Goal: Information Seeking & Learning: Check status

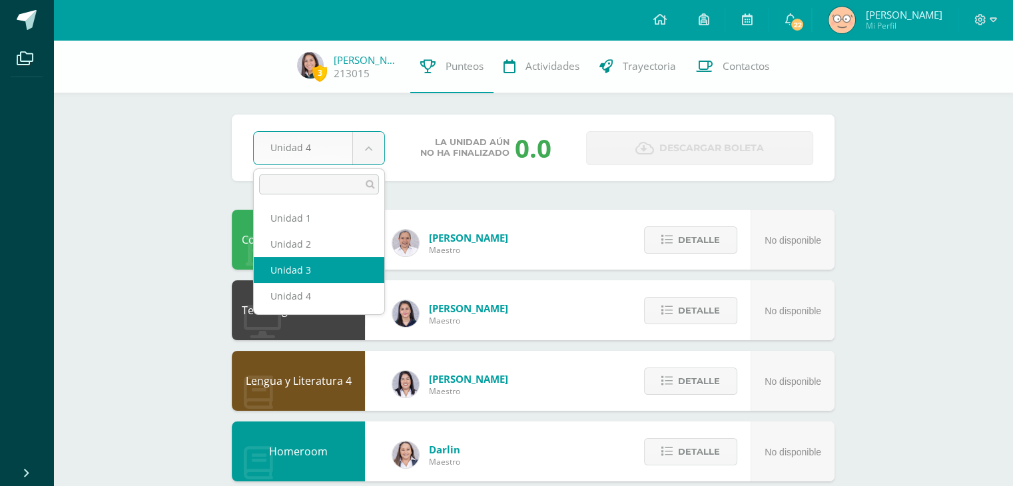
select select "Unidad 3"
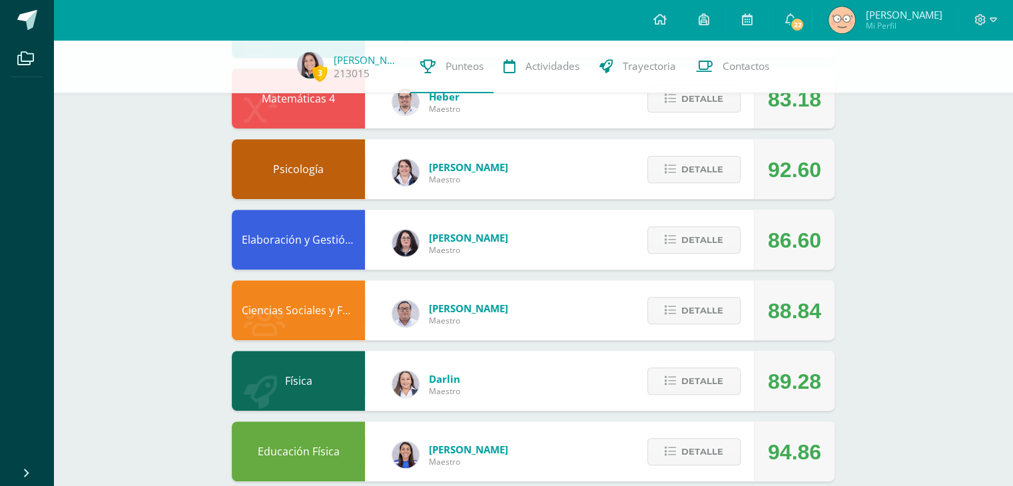
scroll to position [494, 0]
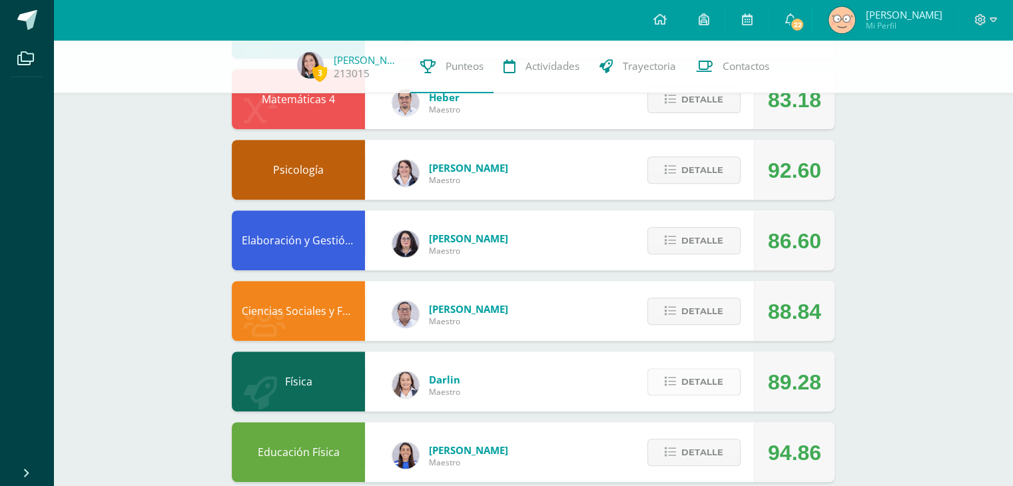
click at [684, 382] on span "Detalle" at bounding box center [703, 382] width 42 height 25
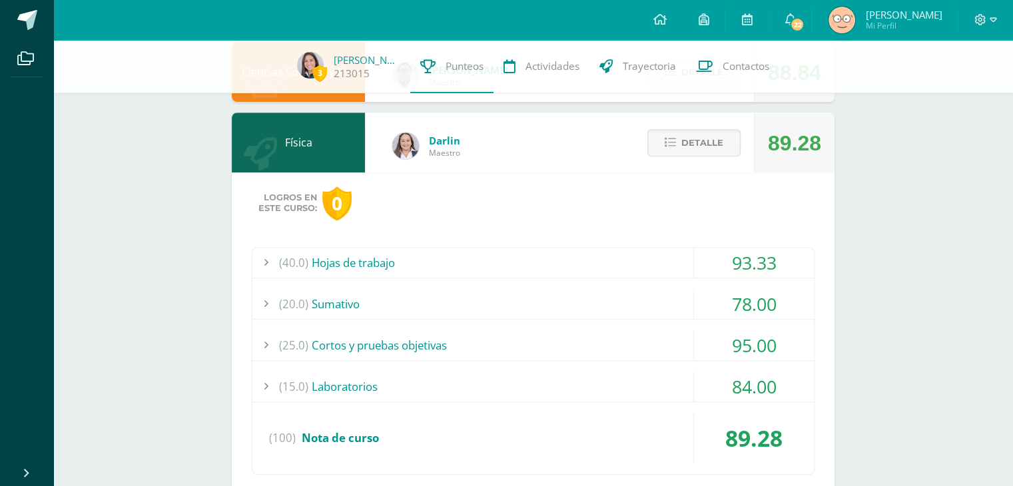
scroll to position [741, 0]
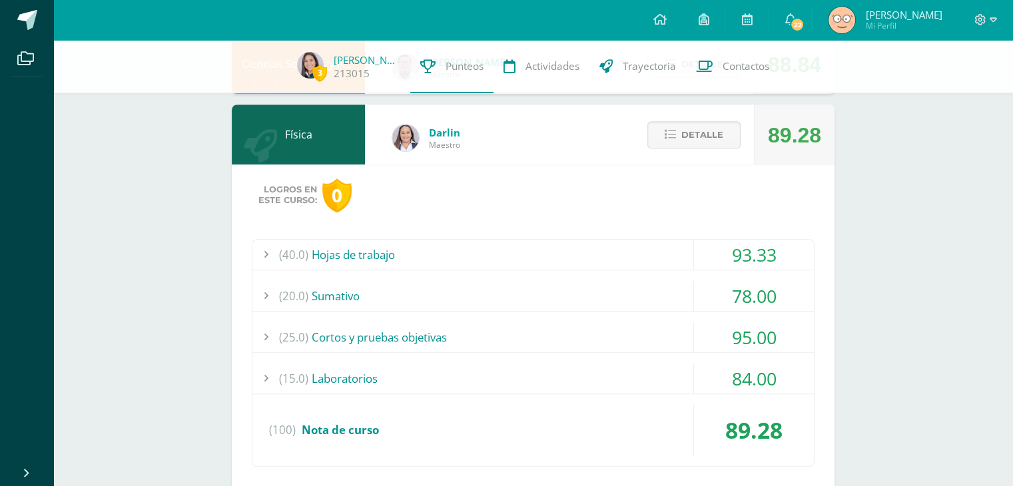
click at [452, 252] on div "(40.0) Hojas de trabajo" at bounding box center [534, 255] width 562 height 30
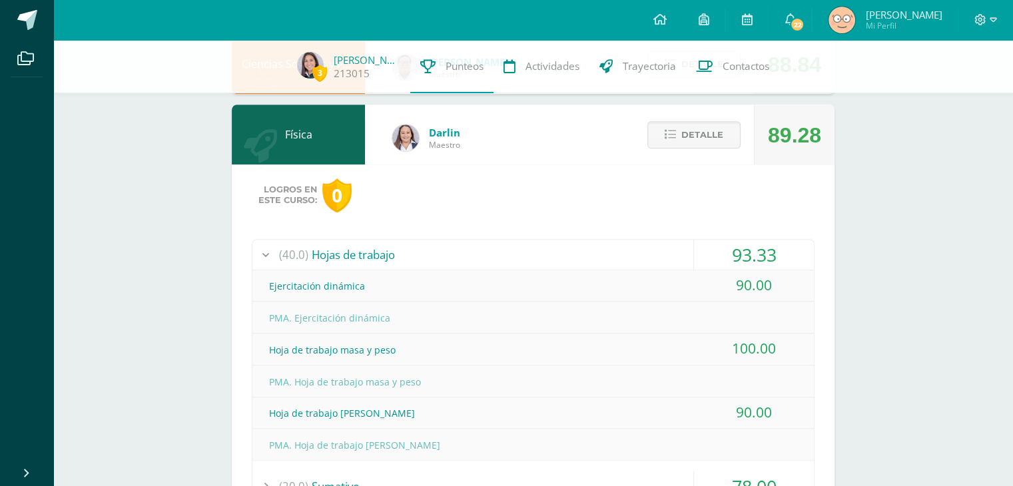
click at [452, 252] on div "(40.0) Hojas de trabajo" at bounding box center [534, 255] width 562 height 30
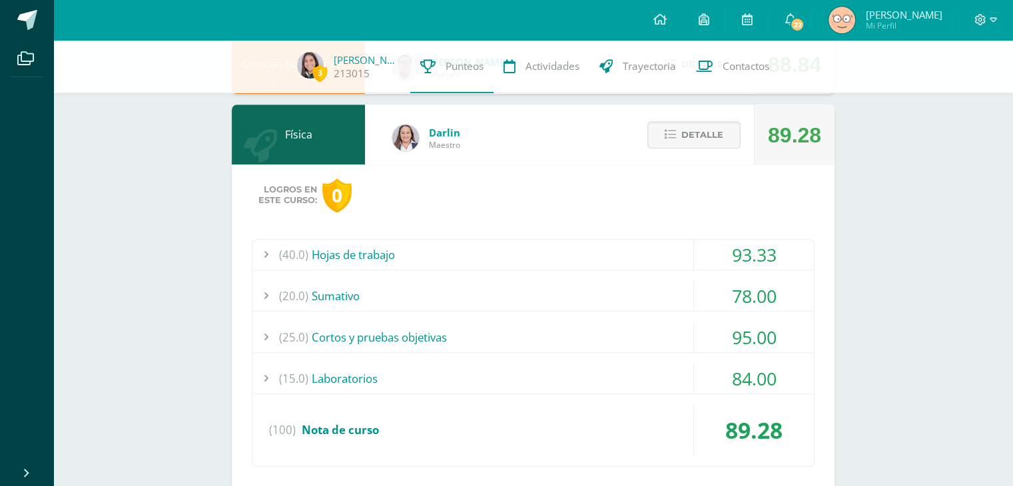
click at [412, 288] on div "(20.0) Sumativo" at bounding box center [534, 296] width 562 height 30
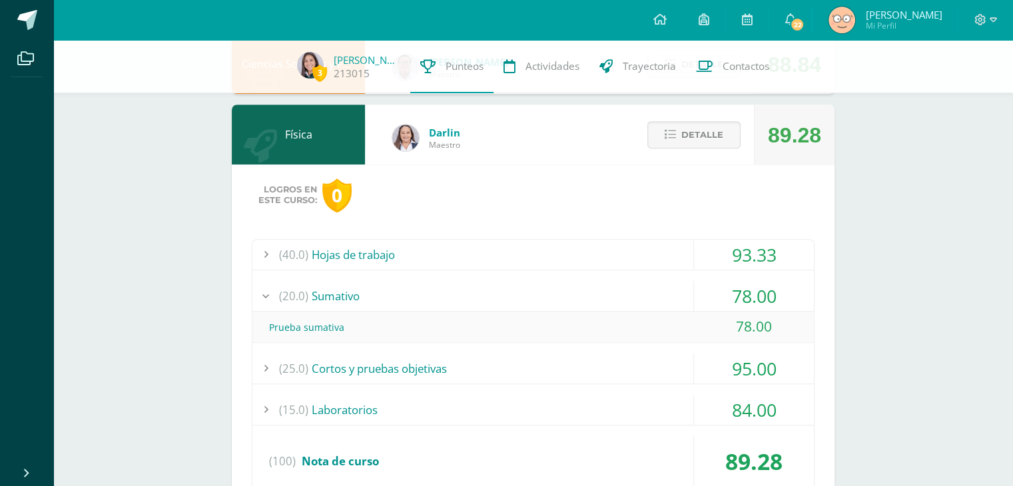
click at [412, 288] on div "(20.0) Sumativo" at bounding box center [534, 296] width 562 height 30
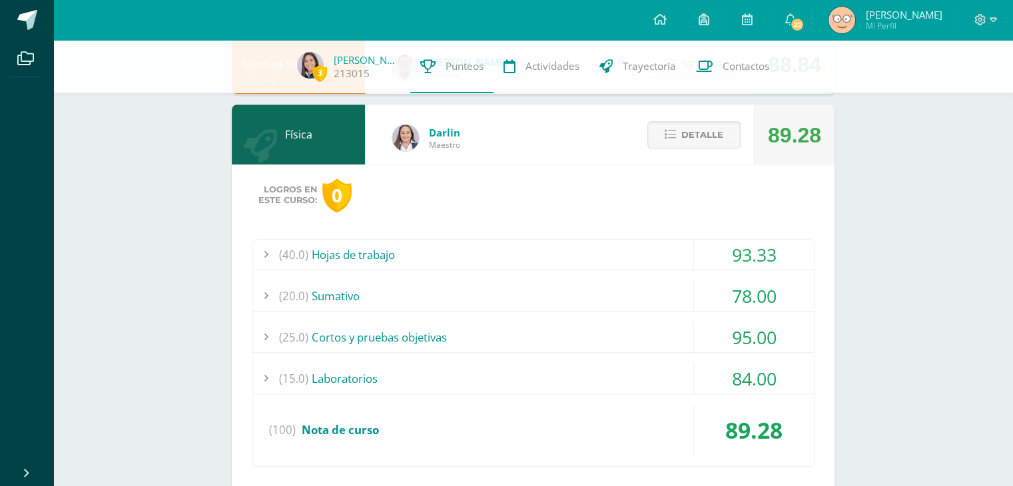
click at [407, 332] on div "(25.0) Cortos y pruebas objetivas" at bounding box center [534, 337] width 562 height 30
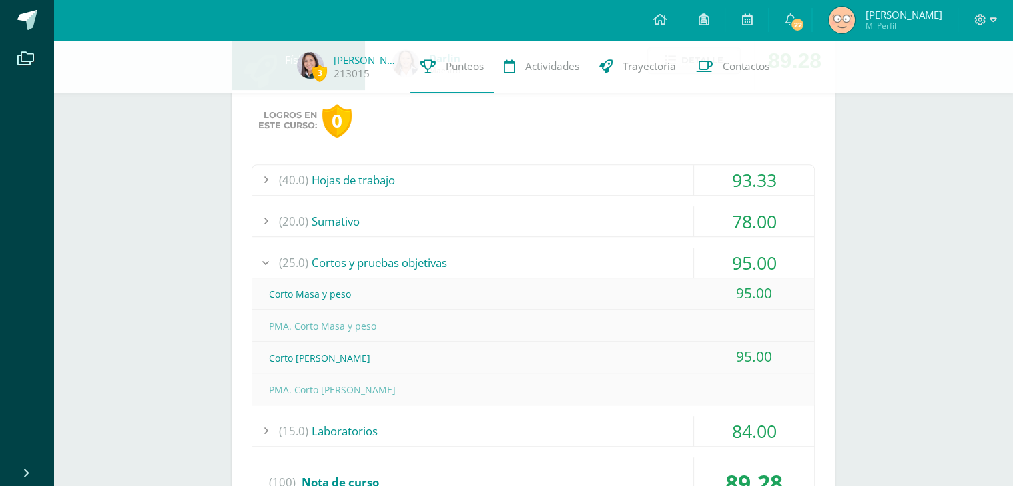
scroll to position [821, 0]
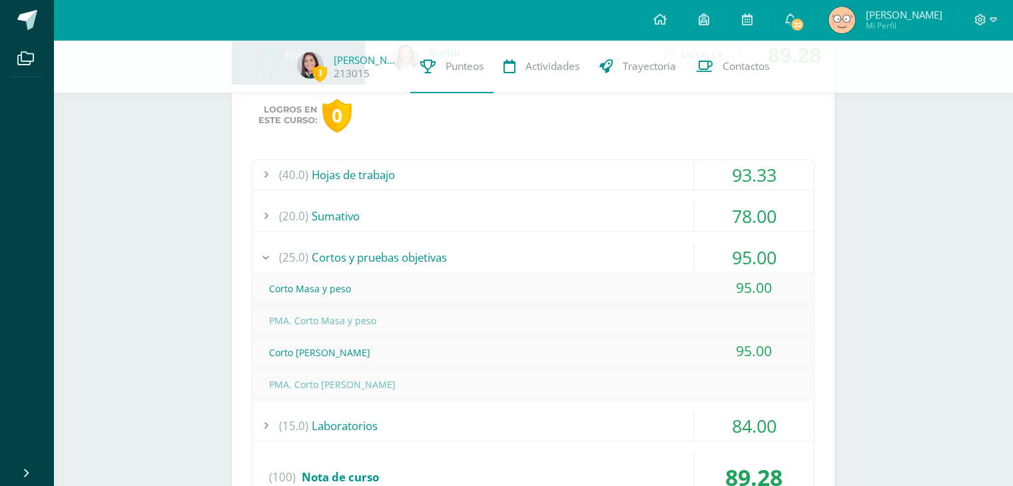
click at [388, 255] on div "(25.0) Cortos y pruebas objetivas" at bounding box center [534, 258] width 562 height 30
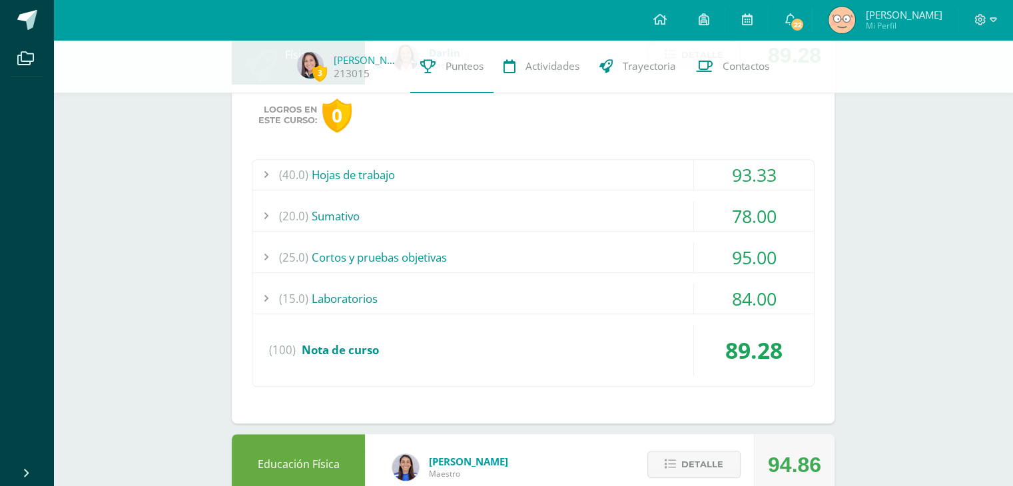
click at [361, 284] on div "(15.0) Laboratorios" at bounding box center [534, 299] width 562 height 30
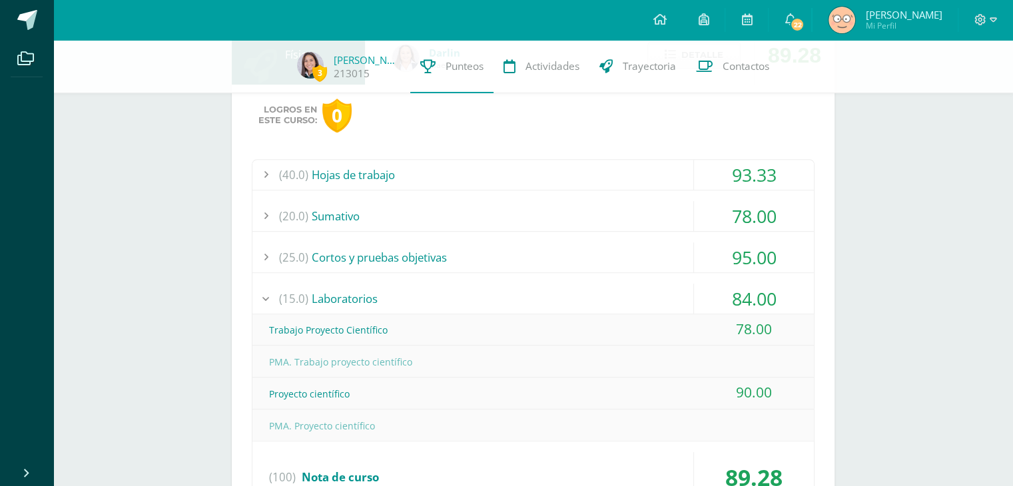
click at [368, 300] on div "(15.0) Laboratorios" at bounding box center [534, 299] width 562 height 30
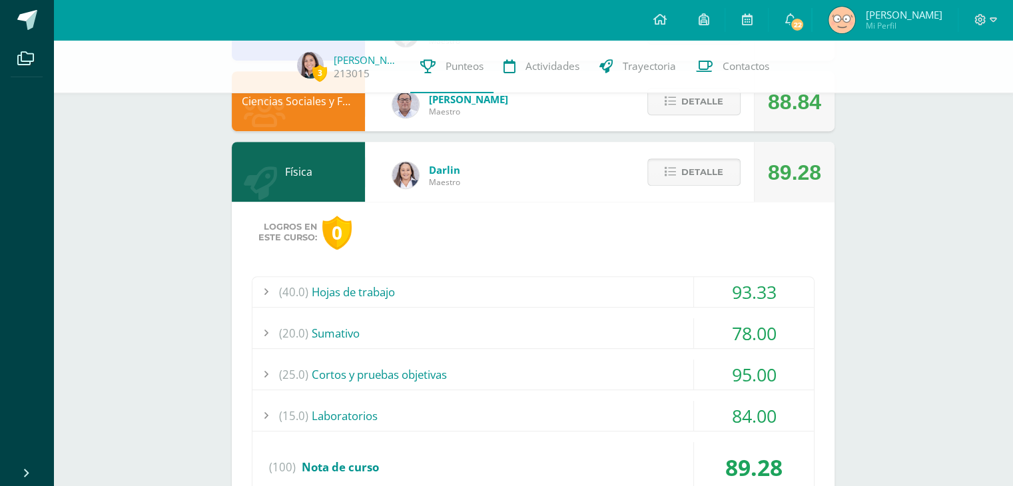
click at [677, 164] on button "Detalle" at bounding box center [694, 172] width 93 height 27
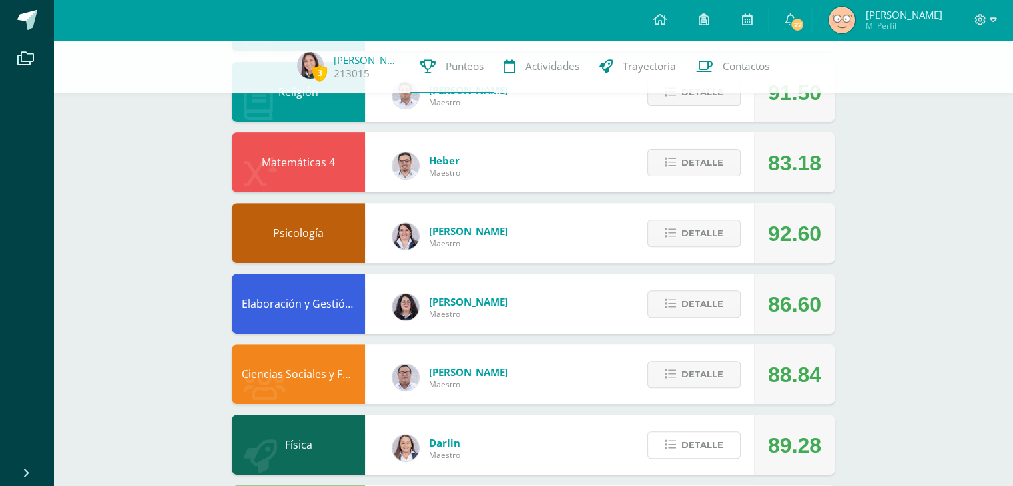
scroll to position [429, 0]
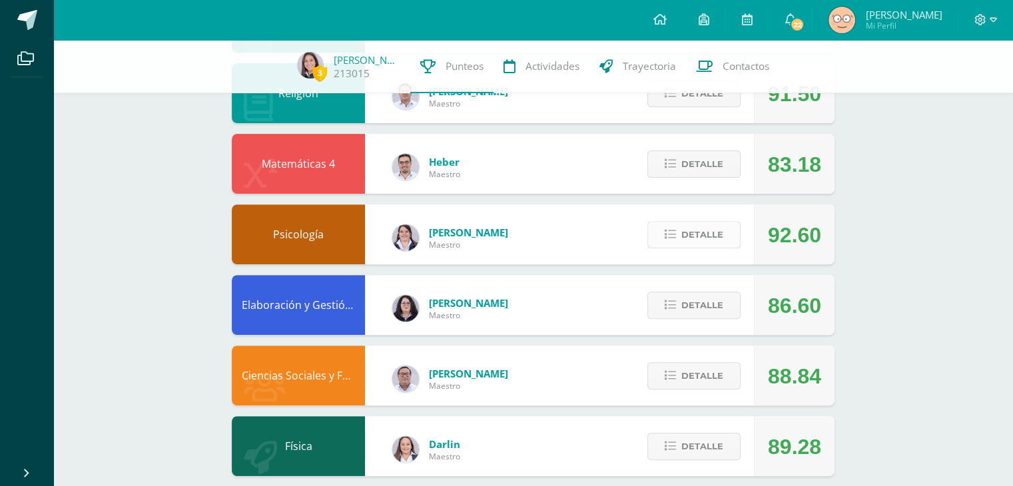
click at [708, 232] on span "Detalle" at bounding box center [703, 235] width 42 height 25
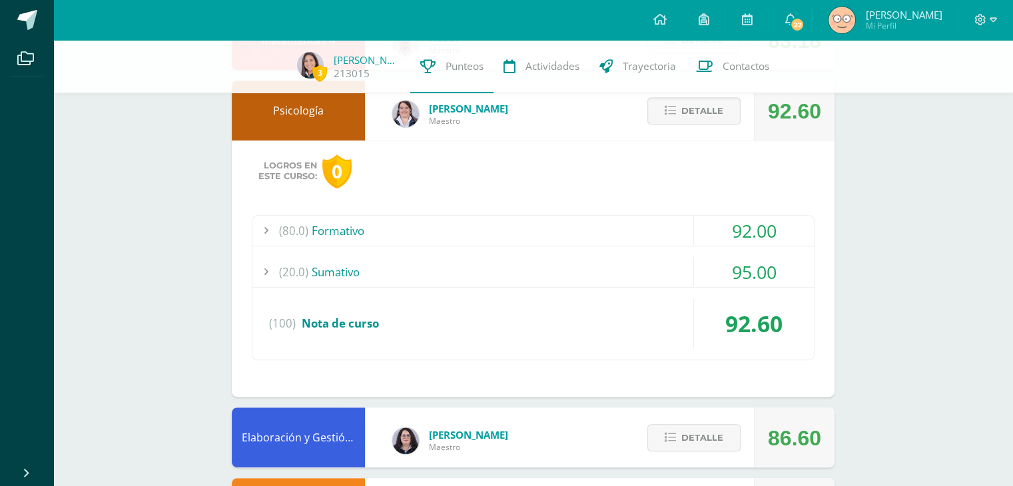
scroll to position [554, 0]
click at [480, 233] on div "(80.0) Formativo" at bounding box center [534, 230] width 562 height 30
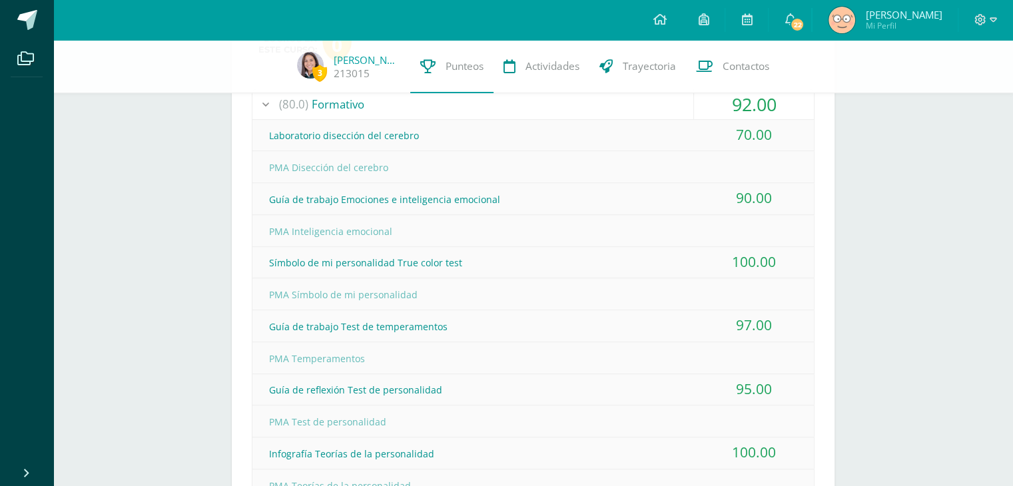
scroll to position [679, 0]
click at [390, 107] on div "(80.0) Formativo" at bounding box center [534, 105] width 562 height 30
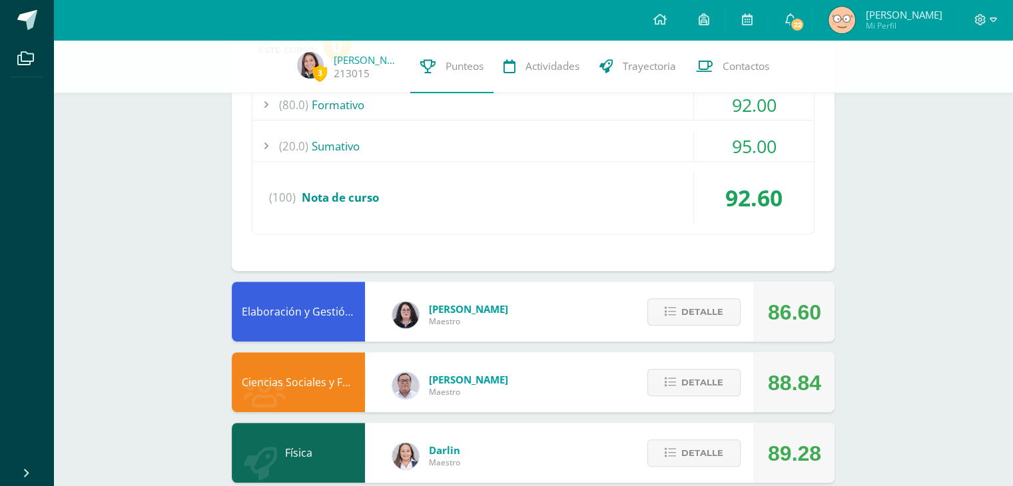
click at [394, 158] on div "(20.0) Sumativo" at bounding box center [534, 146] width 562 height 30
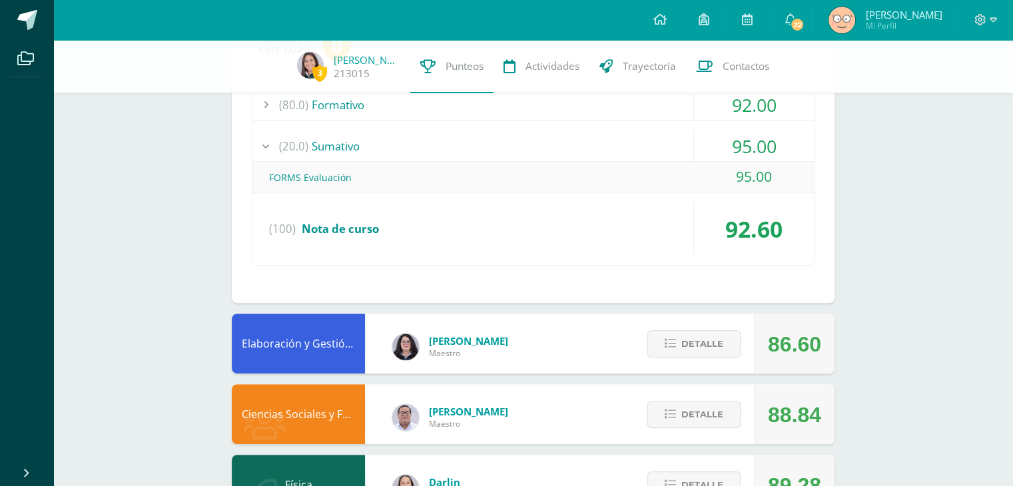
click at [398, 158] on div "(20.0) Sumativo" at bounding box center [534, 146] width 562 height 30
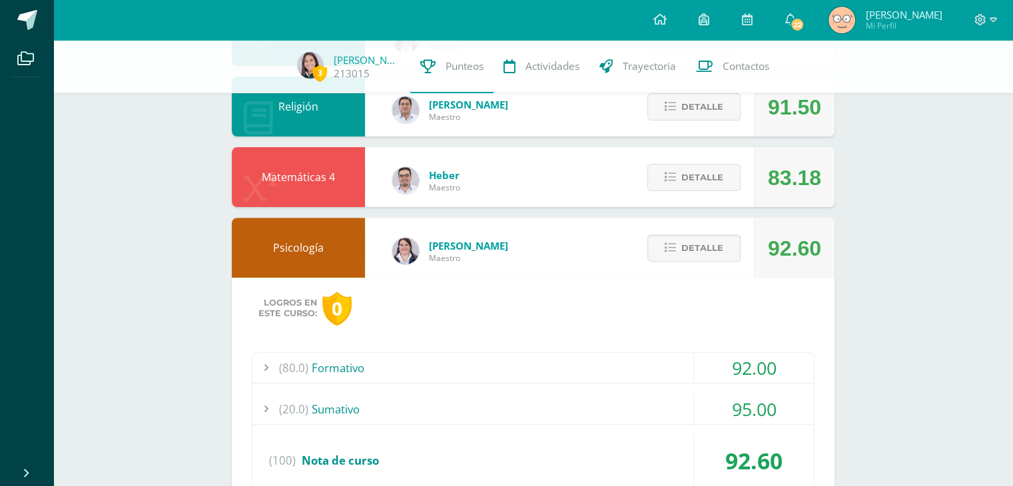
scroll to position [413, 0]
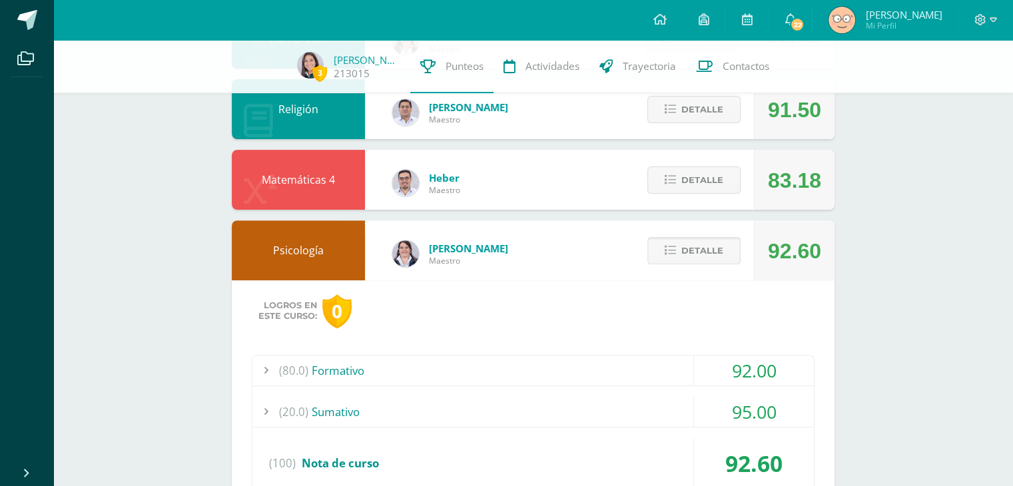
click at [676, 249] on icon at bounding box center [670, 250] width 11 height 11
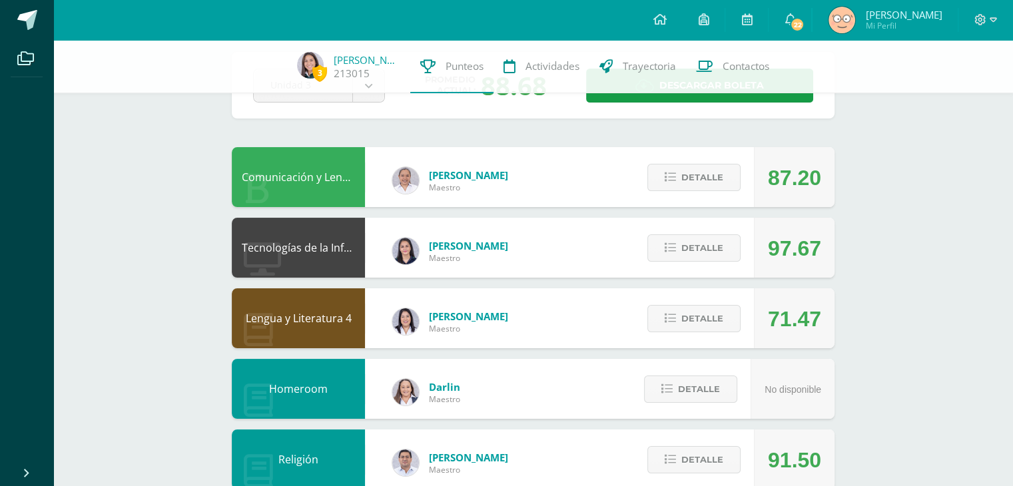
scroll to position [61, 0]
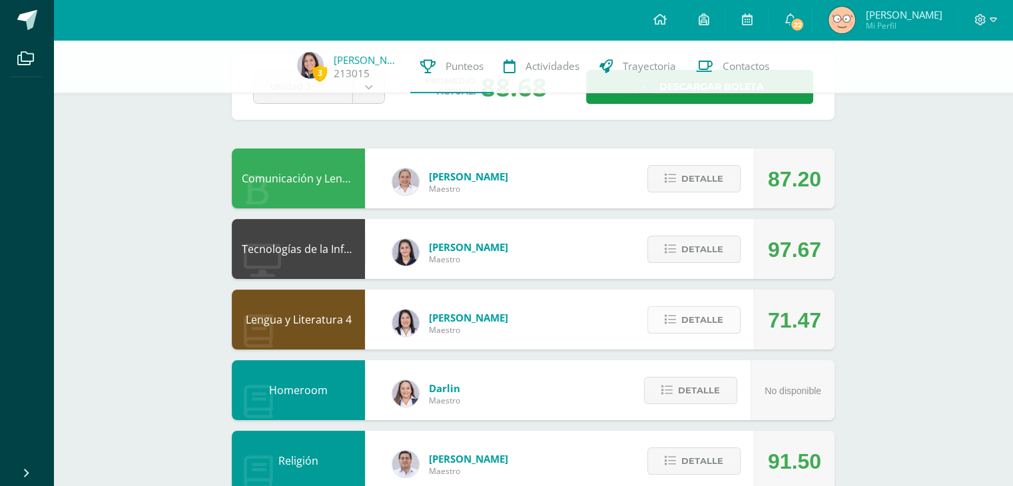
click at [706, 317] on span "Detalle" at bounding box center [703, 320] width 42 height 25
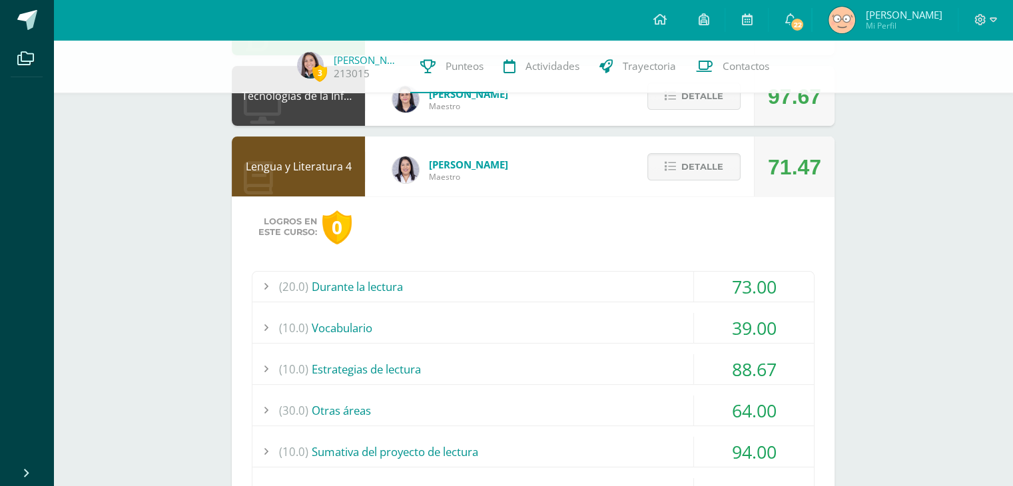
scroll to position [216, 0]
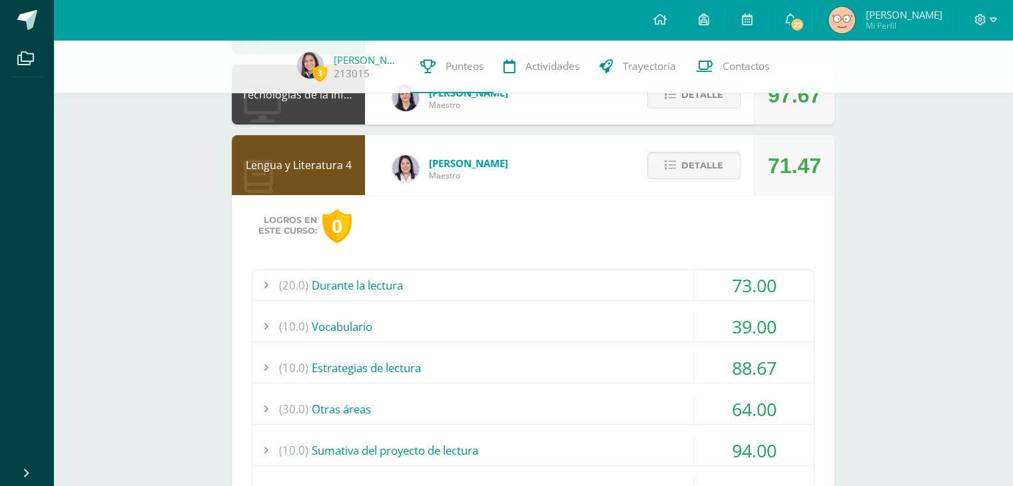
click at [411, 281] on div "(20.0) Durante la lectura" at bounding box center [534, 286] width 562 height 30
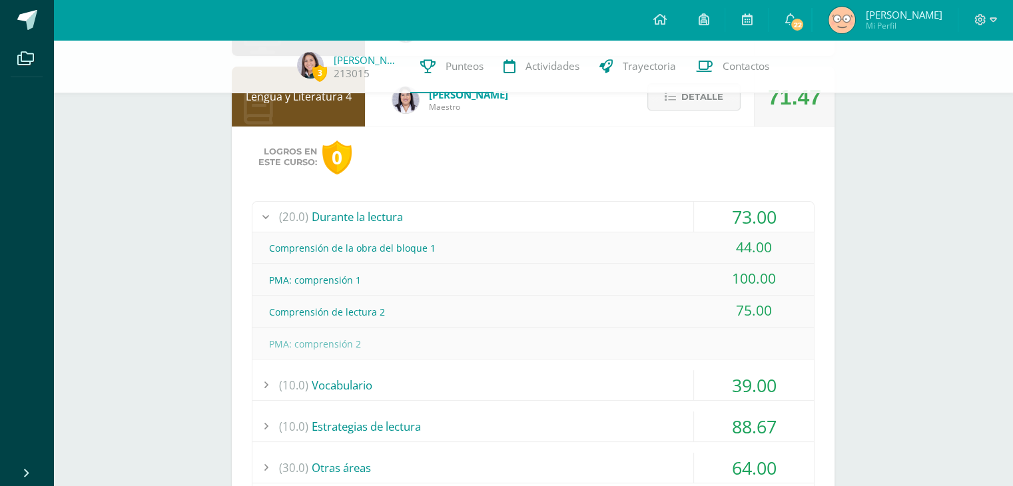
scroll to position [285, 0]
click at [350, 222] on div "(20.0) Durante la lectura" at bounding box center [534, 216] width 562 height 30
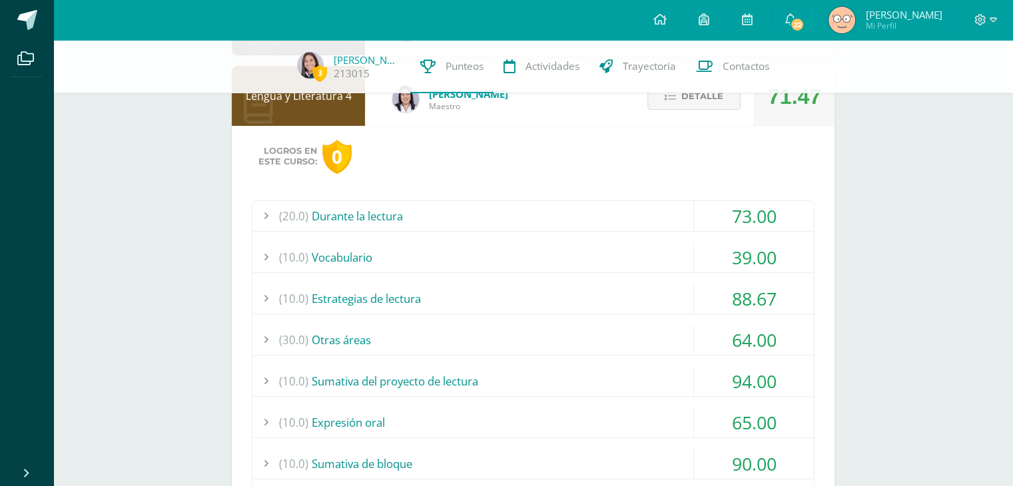
click at [370, 263] on div "(10.0) Vocabulario" at bounding box center [534, 258] width 562 height 30
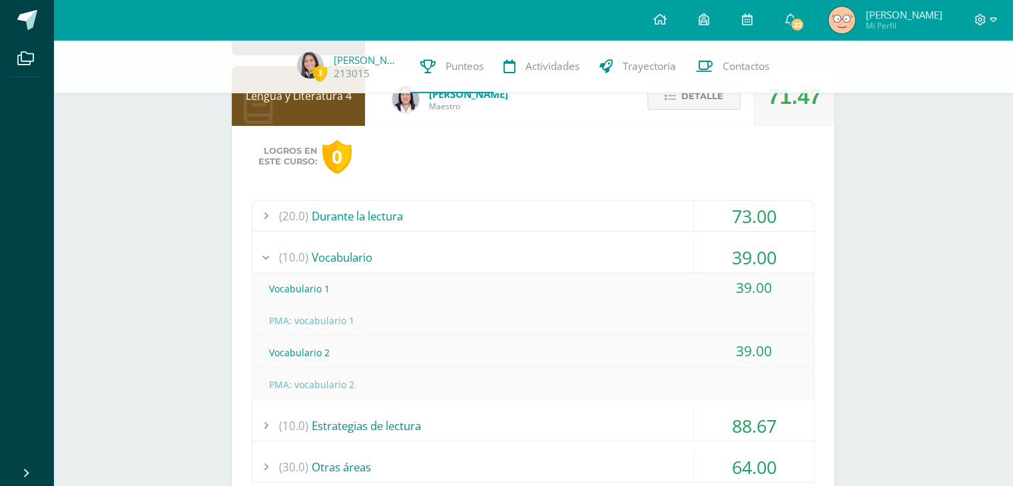
click at [370, 263] on div "(10.0) Vocabulario" at bounding box center [534, 258] width 562 height 30
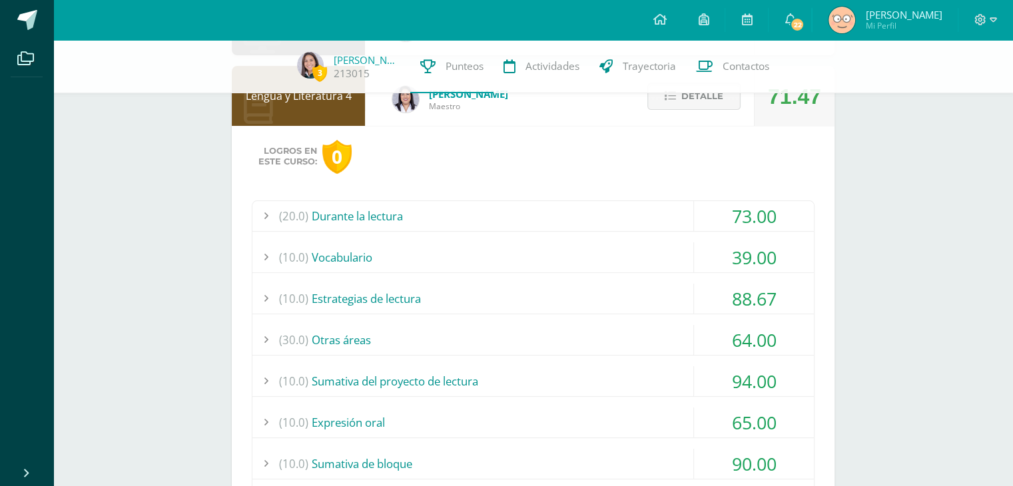
click at [368, 293] on div "(10.0) Estrategias de lectura" at bounding box center [534, 299] width 562 height 30
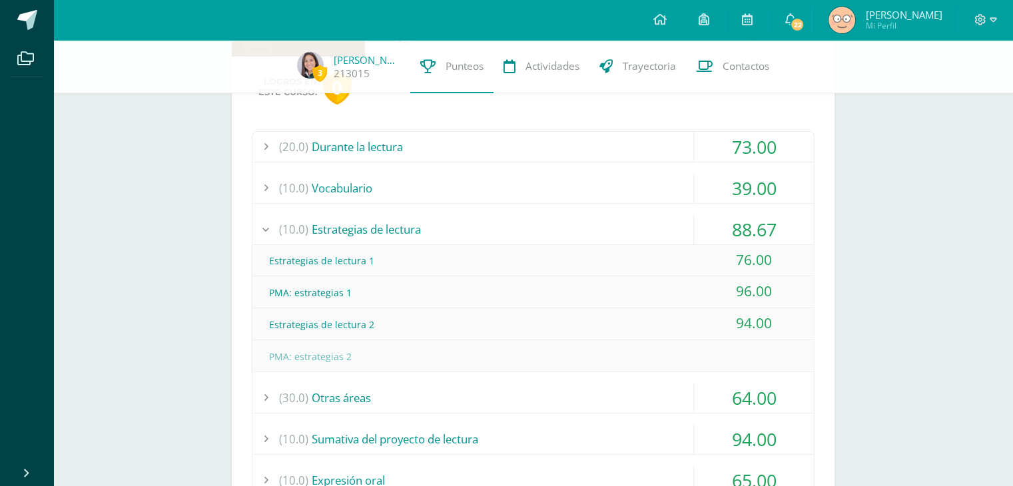
scroll to position [356, 0]
click at [343, 221] on div "(10.0) Estrategias de lectura" at bounding box center [534, 228] width 562 height 30
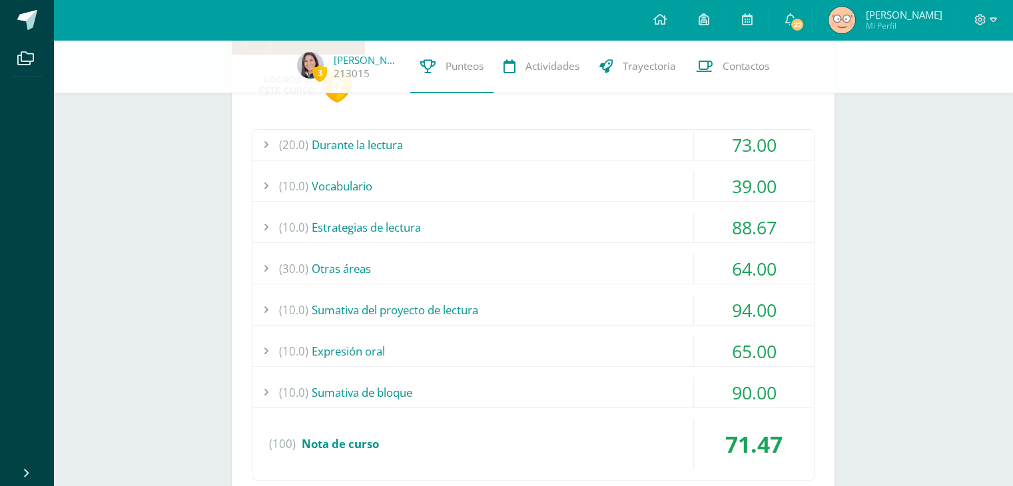
click at [332, 247] on div "(20.0) Durante la lectura 73.00 Comprensión de la obra del bloque 1 44.00 (100)" at bounding box center [533, 305] width 563 height 352
click at [326, 265] on div "(30.0) Otras áreas" at bounding box center [534, 269] width 562 height 30
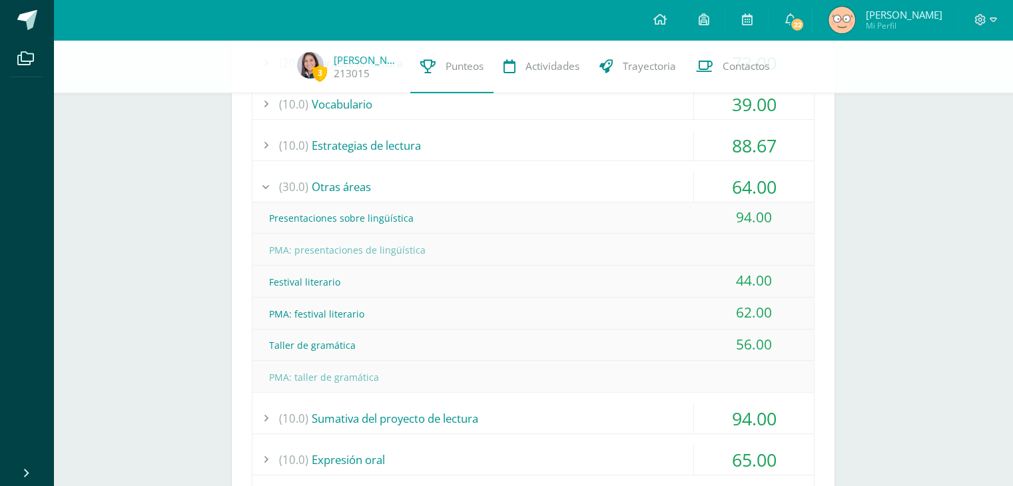
scroll to position [439, 0]
click at [310, 184] on div "(30.0) Otras áreas" at bounding box center [534, 186] width 562 height 30
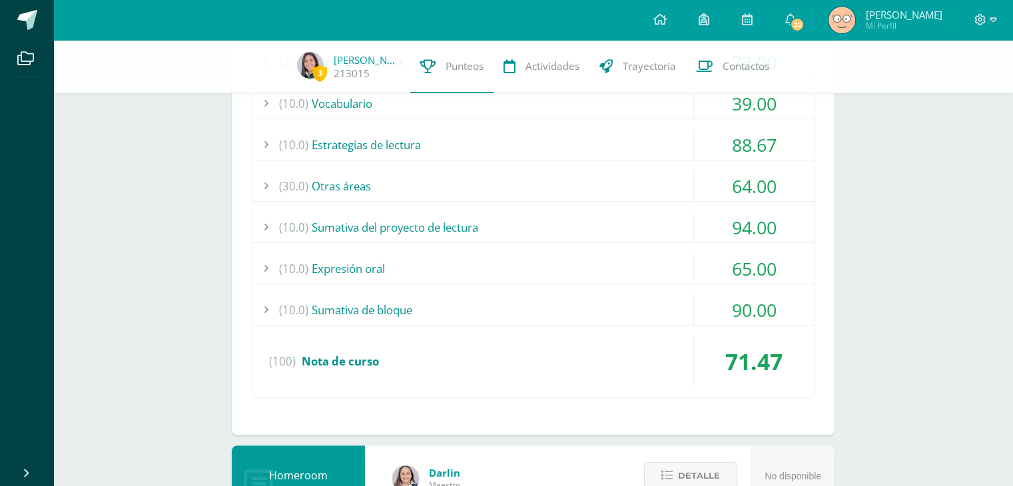
click at [320, 235] on div "(10.0) Sumativa del proyecto de lectura" at bounding box center [534, 228] width 562 height 30
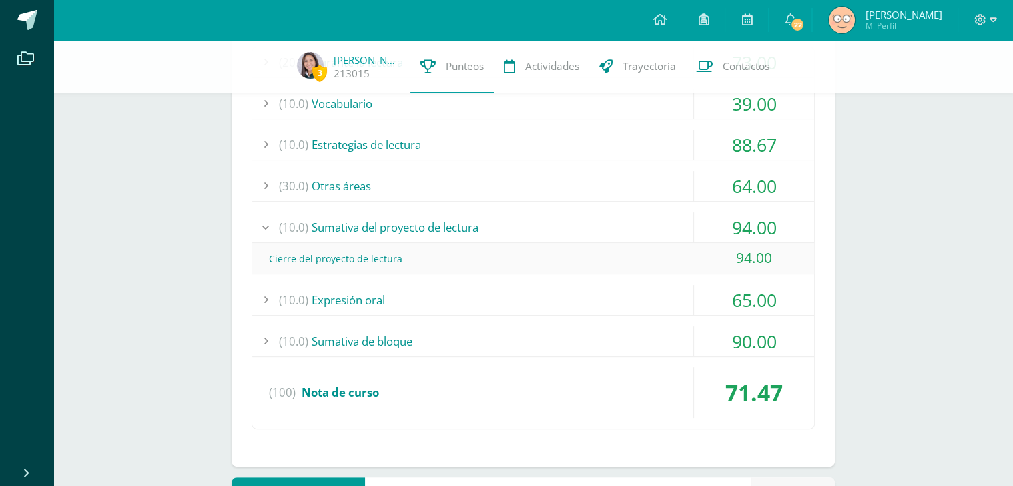
click at [320, 235] on div "(10.0) Sumativa del proyecto de lectura" at bounding box center [534, 228] width 562 height 30
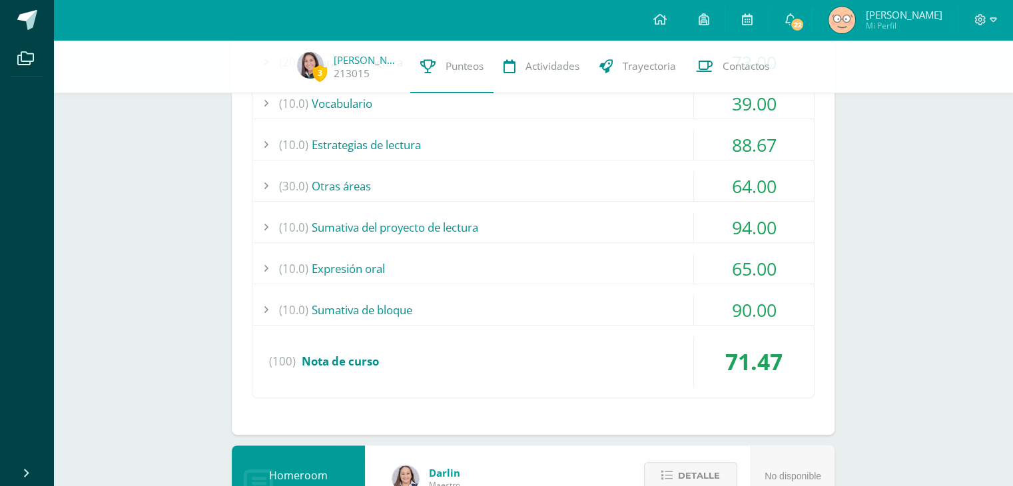
click at [322, 267] on div "(10.0) Expresión oral" at bounding box center [534, 269] width 562 height 30
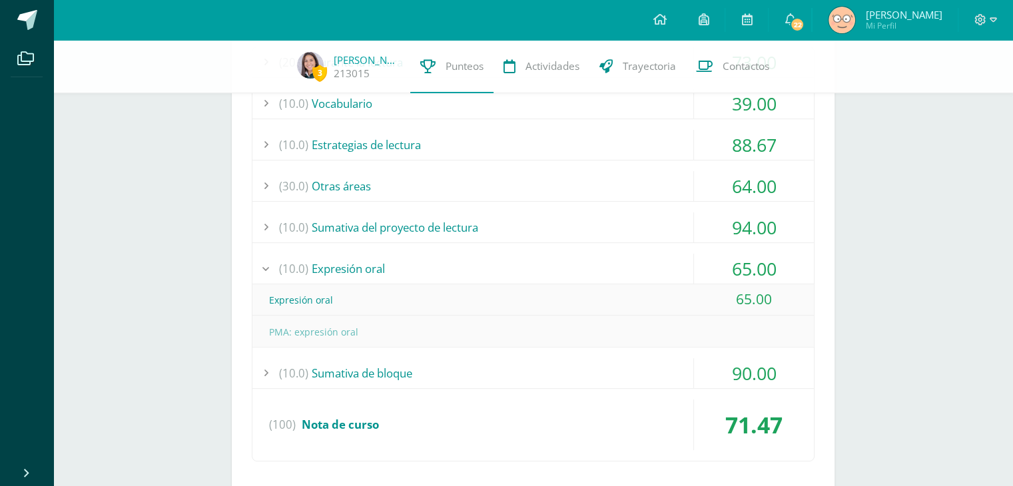
click at [322, 267] on div "(10.0) Expresión oral" at bounding box center [534, 269] width 562 height 30
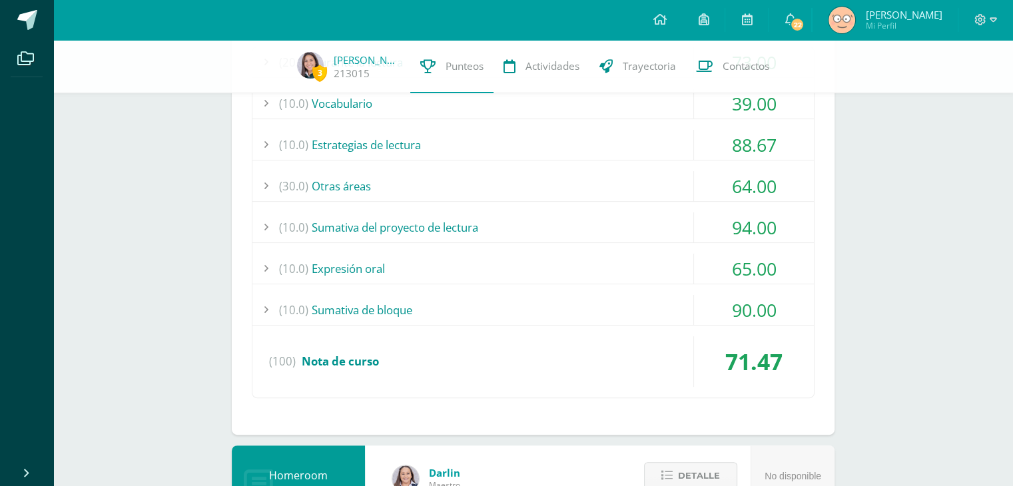
click at [325, 307] on div "(10.0) Sumativa de bloque" at bounding box center [534, 310] width 562 height 30
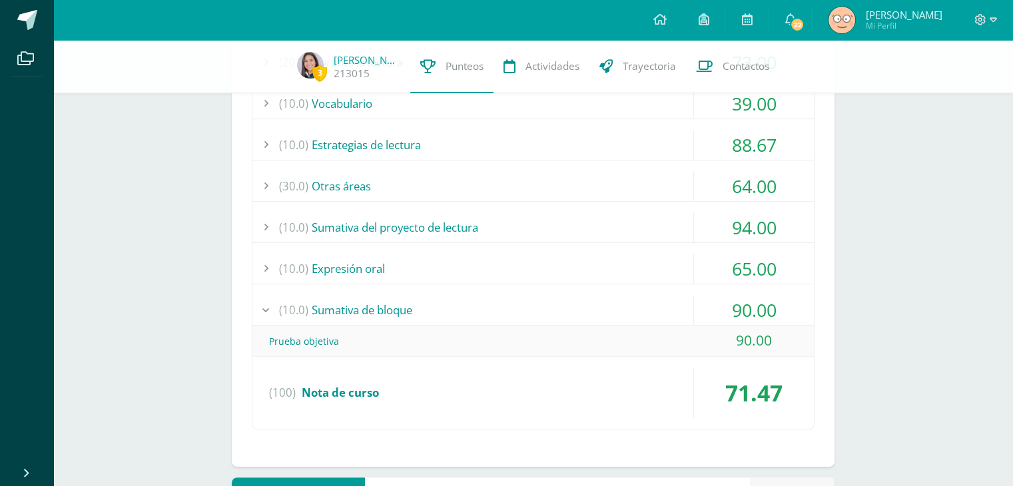
click at [331, 306] on div "(10.0) Sumativa de bloque" at bounding box center [534, 310] width 562 height 30
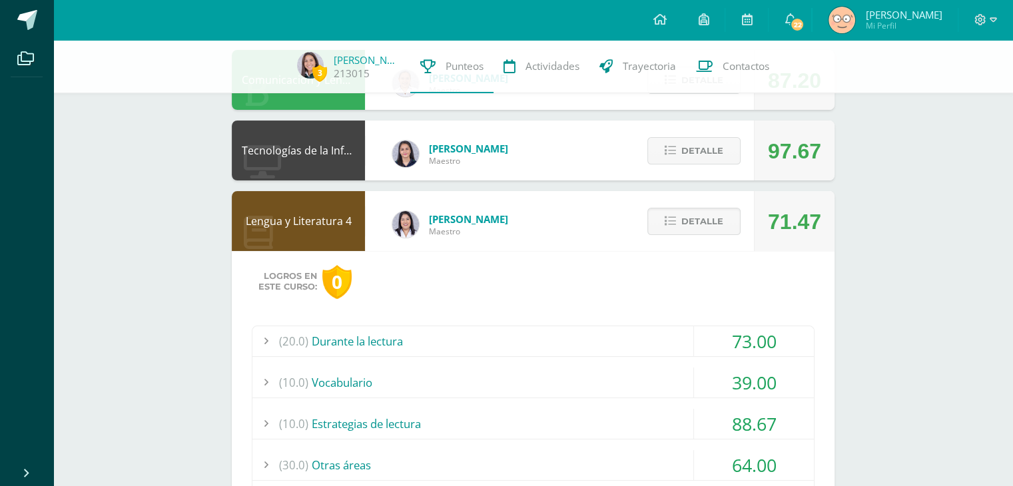
scroll to position [159, 0]
click at [679, 216] on button "Detalle" at bounding box center [694, 222] width 93 height 27
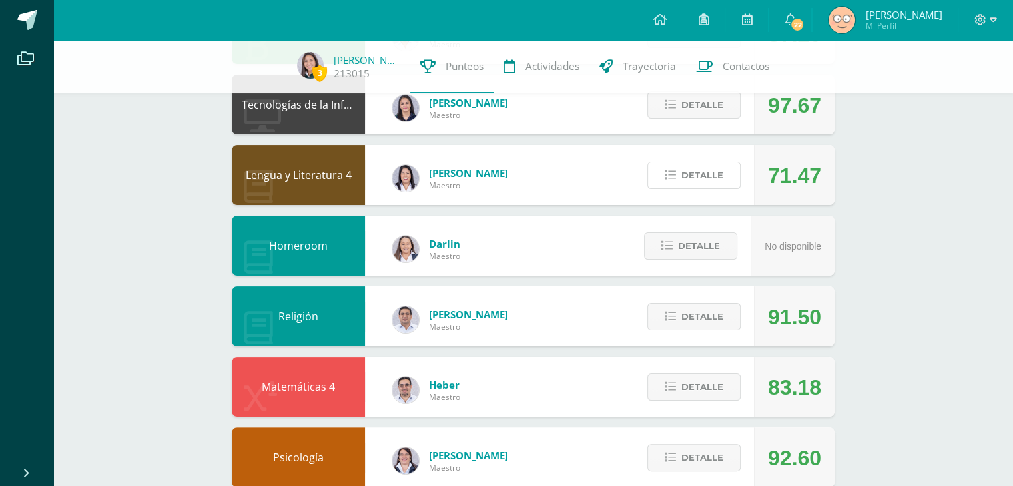
scroll to position [0, 0]
